Goal: Find contact information: Find contact information

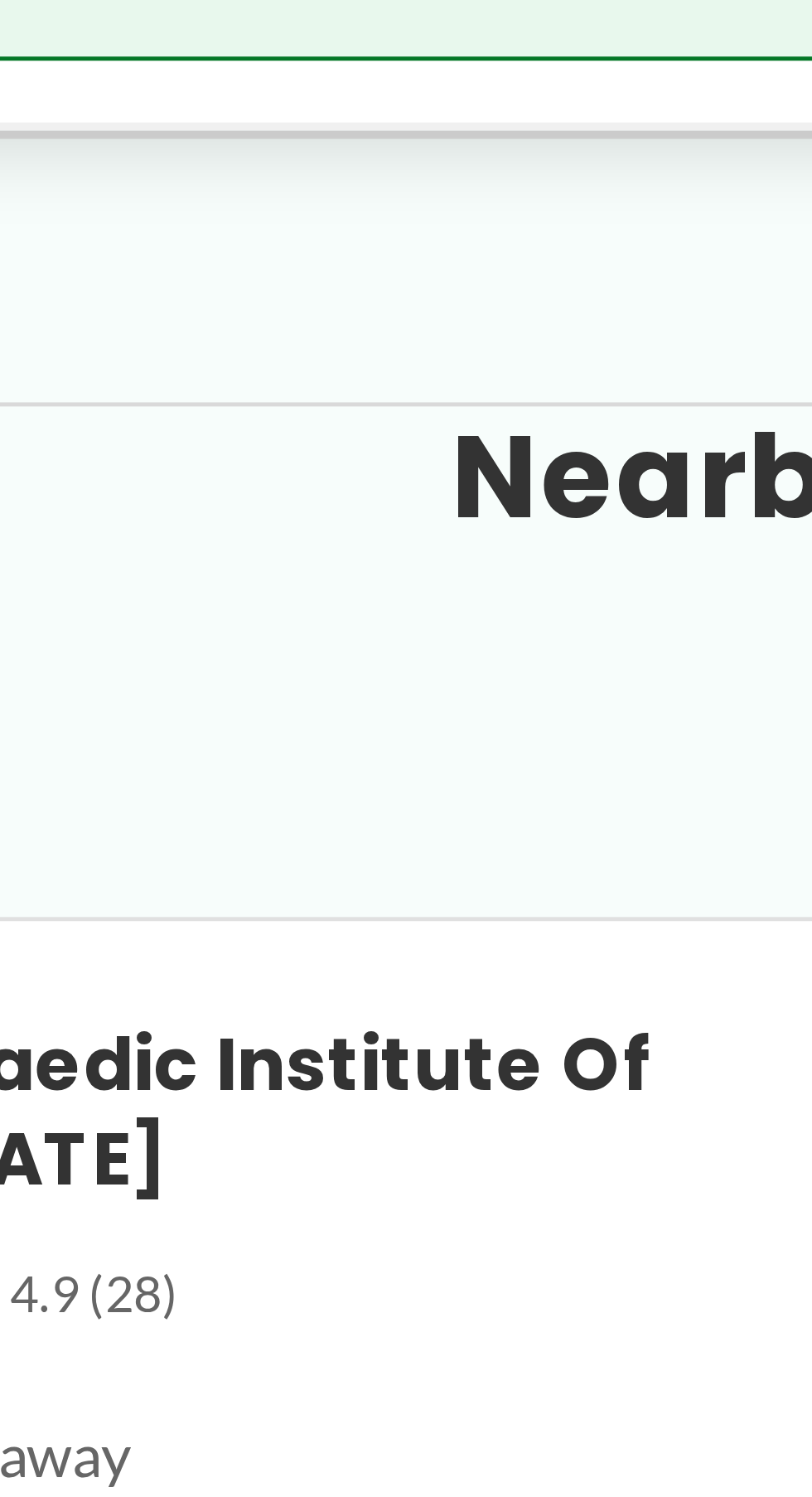
scroll to position [1426, 0]
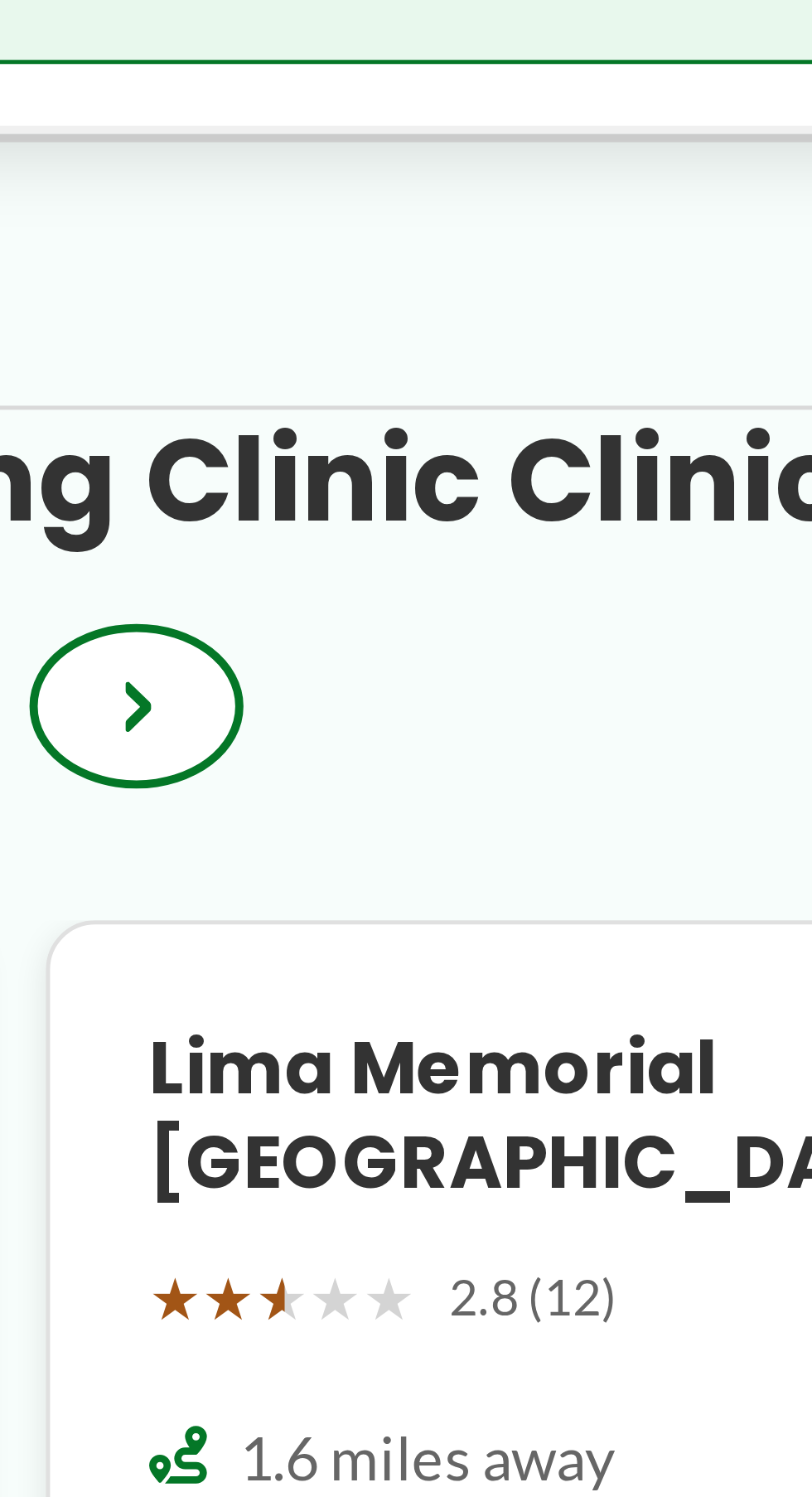
click at [510, 670] on div "Nearby Imaging Clinic Clinics Back to Start ‹ ›" at bounding box center [406, 646] width 699 height 76
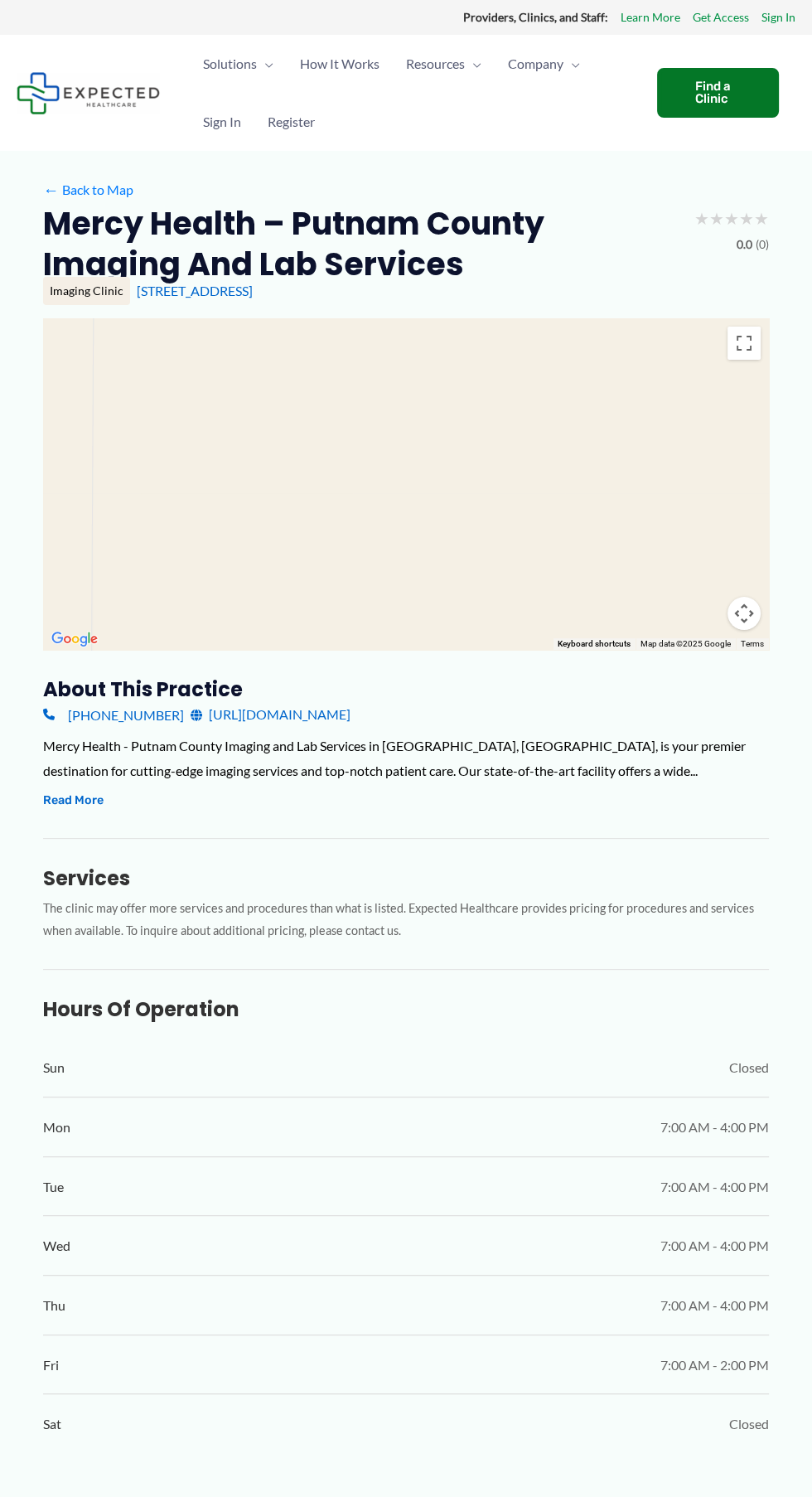
click at [268, 228] on h2 "Mercy Health – Putnam County Imaging and Lab Services" at bounding box center [362, 243] width 638 height 82
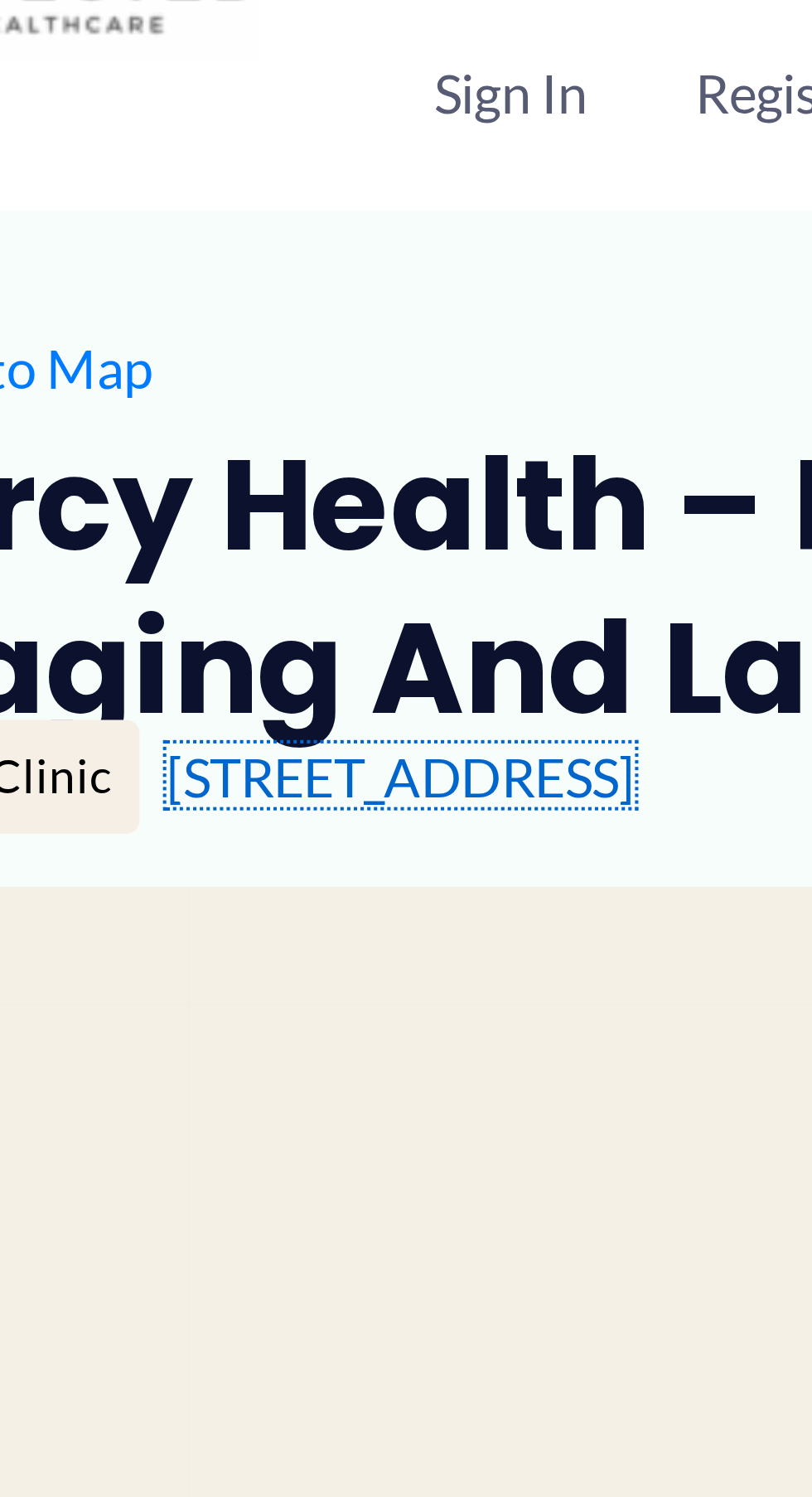
click at [201, 291] on link "[STREET_ADDRESS]" at bounding box center [195, 291] width 116 height 16
